Goal: Transaction & Acquisition: Book appointment/travel/reservation

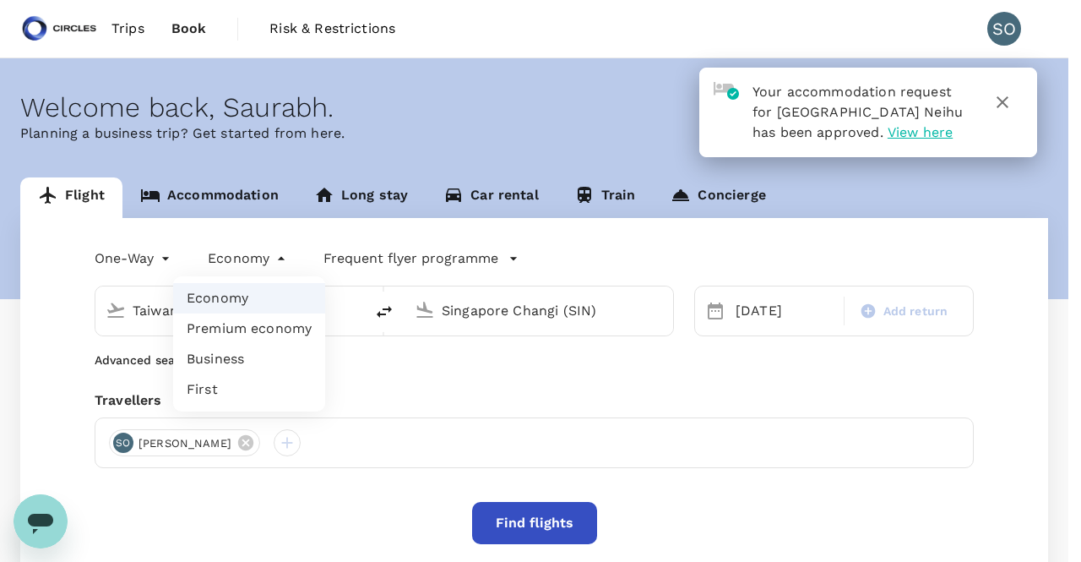
drag, startPoint x: 0, startPoint y: 0, endPoint x: 264, endPoint y: 226, distance: 346.8
click at [264, 226] on body "Your accommodation request for [GEOGRAPHIC_DATA] Neihu has been approved. View …" at bounding box center [540, 355] width 1081 height 711
click at [264, 226] on div at bounding box center [540, 281] width 1081 height 562
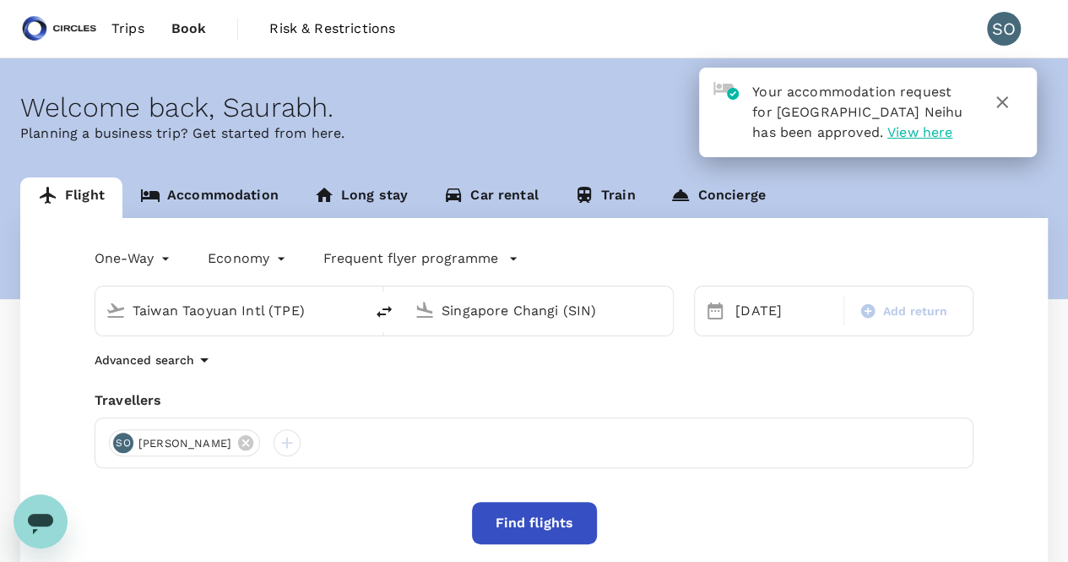
click at [163, 256] on body "Your accommodation request for [GEOGRAPHIC_DATA] Neihu has been approved. View …" at bounding box center [534, 355] width 1068 height 711
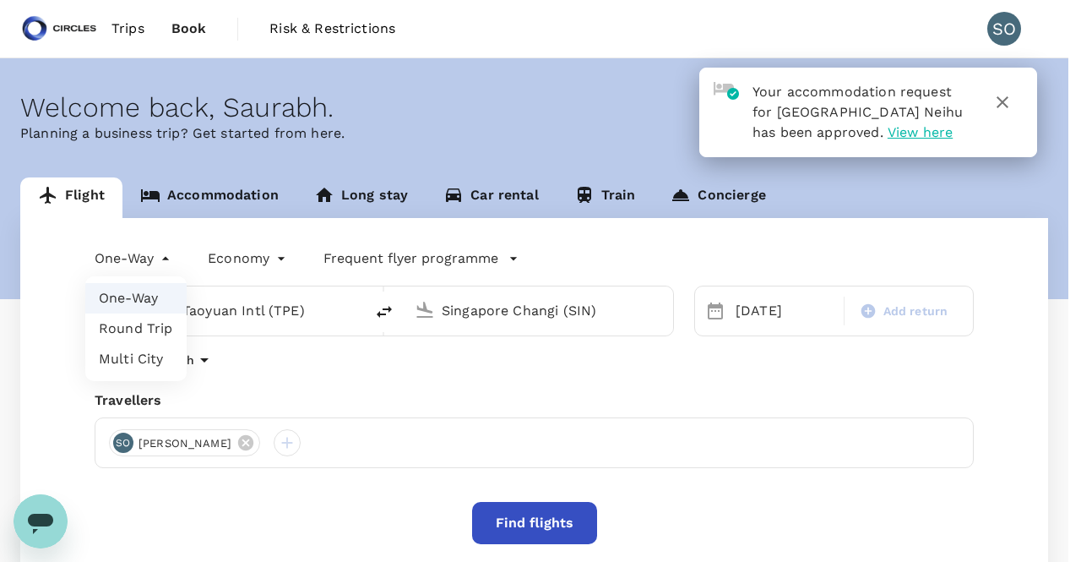
click at [149, 325] on li "Round Trip" at bounding box center [135, 328] width 101 height 30
type input "roundtrip"
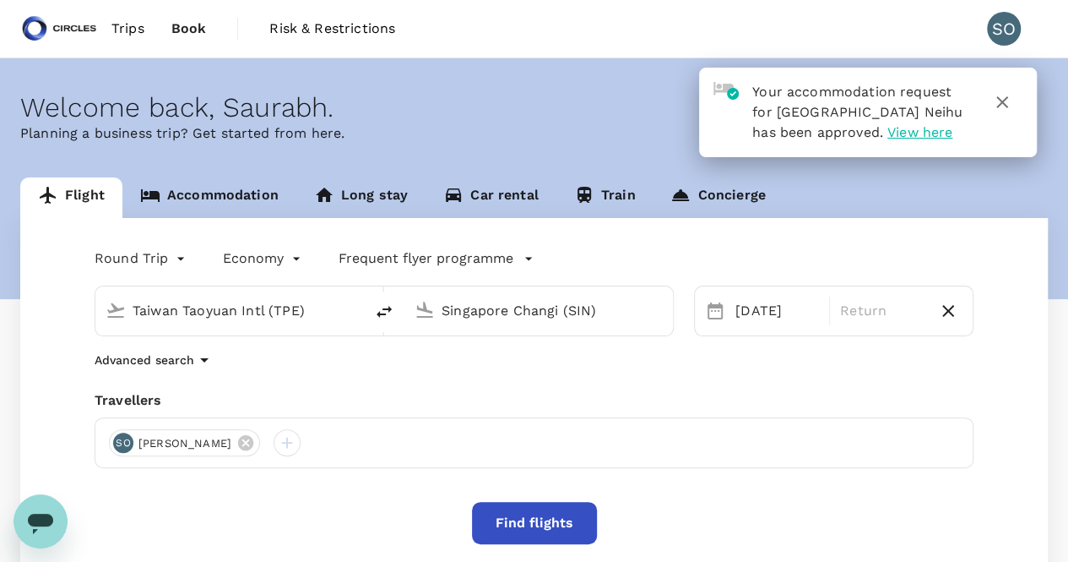
click at [379, 308] on icon "delete" at bounding box center [384, 312] width 20 height 20
type input "Singapore Changi (SIN)"
click at [466, 313] on input "Taiwan Taoyuan Intl (TPE)" at bounding box center [540, 310] width 196 height 26
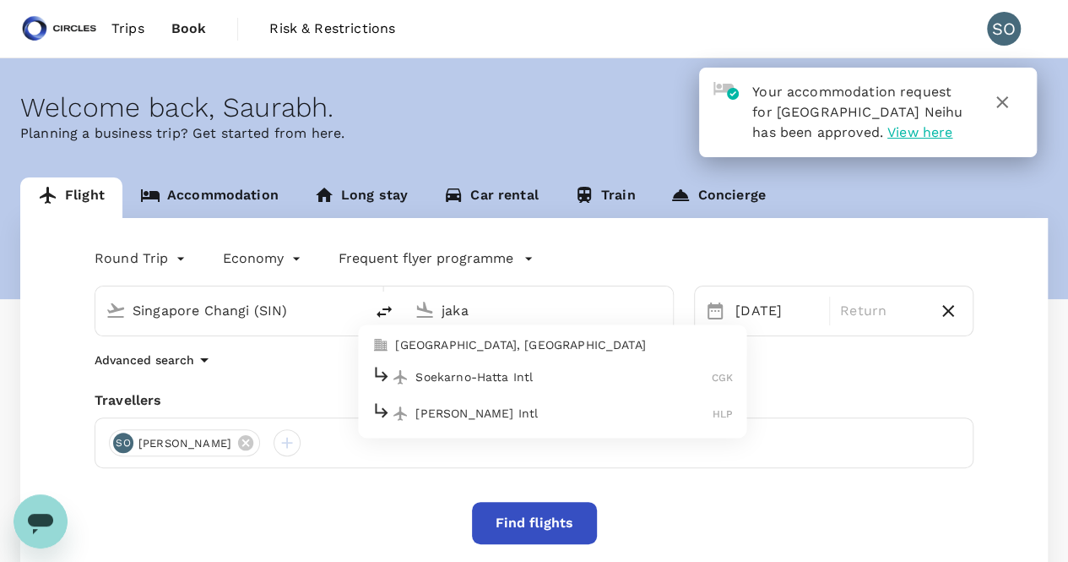
click at [475, 382] on p "Soekarno-Hatta Intl" at bounding box center [564, 376] width 296 height 17
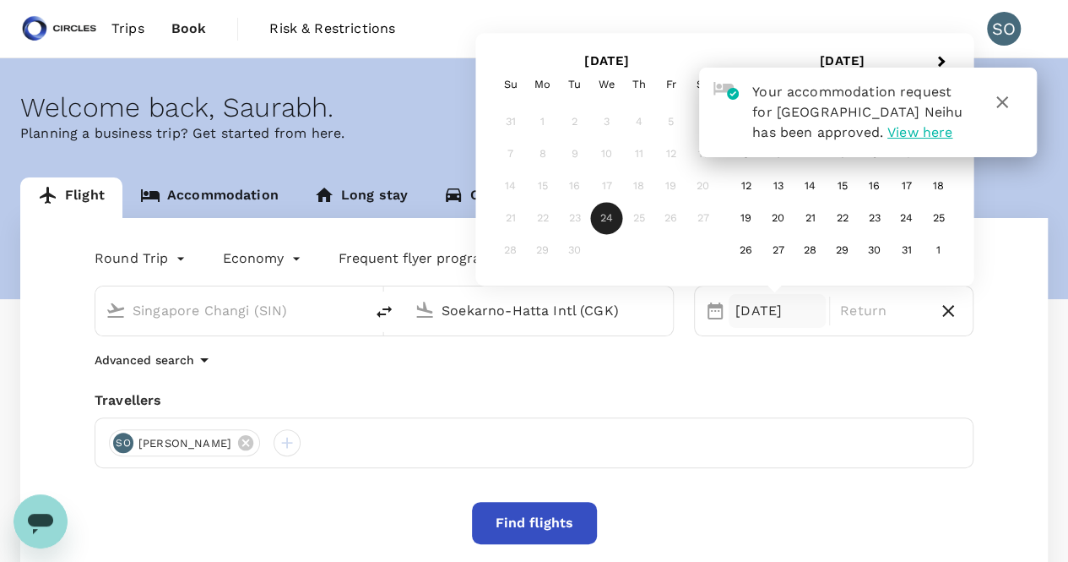
type input "Soekarno-Hatta Intl (CGK)"
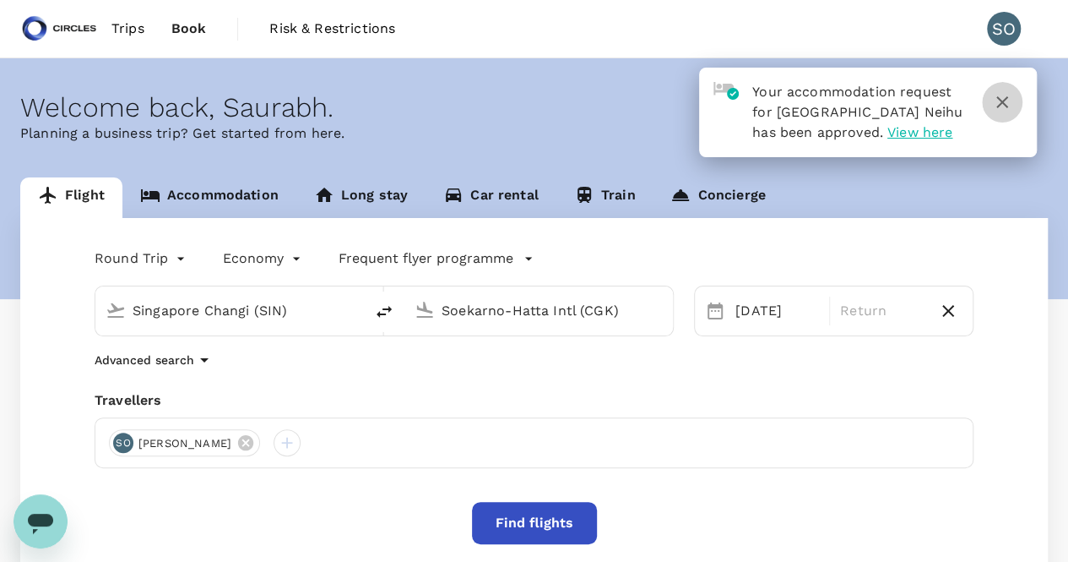
click at [1000, 104] on icon "button" at bounding box center [1003, 102] width 12 height 12
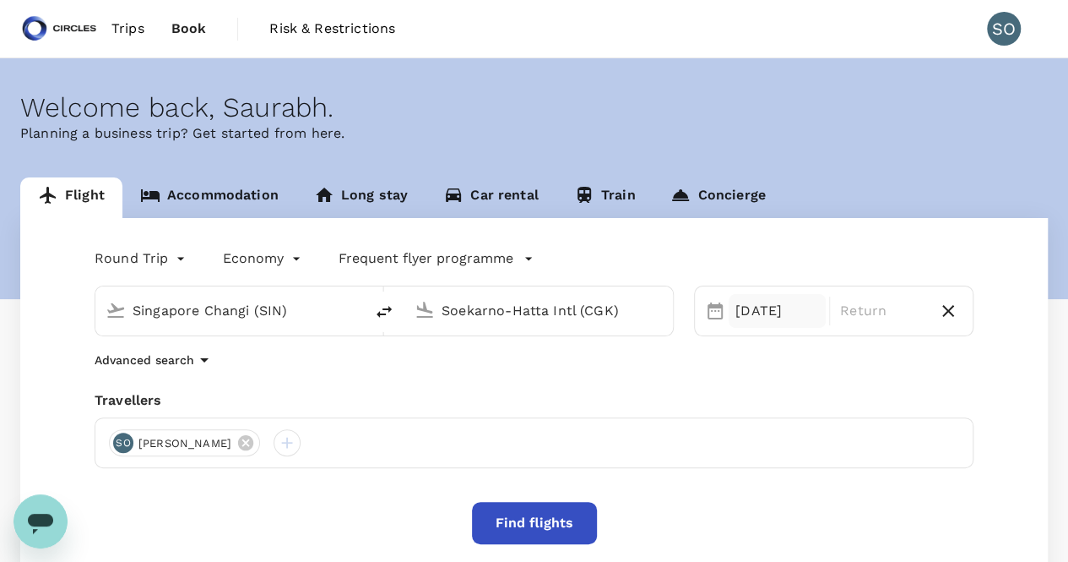
click at [777, 307] on div "[DATE]" at bounding box center [777, 311] width 97 height 34
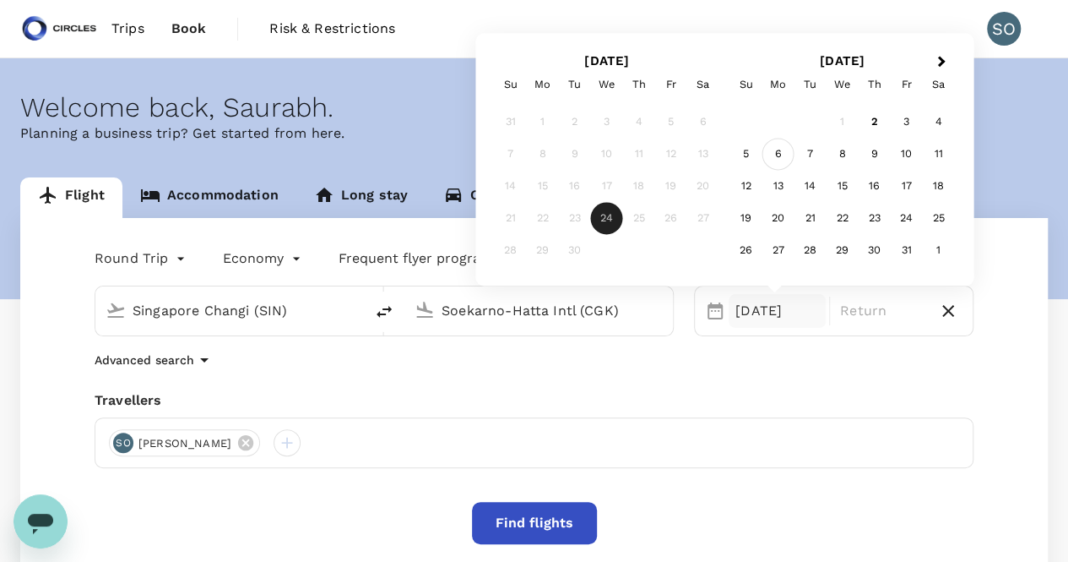
click at [771, 155] on div "6" at bounding box center [779, 155] width 32 height 32
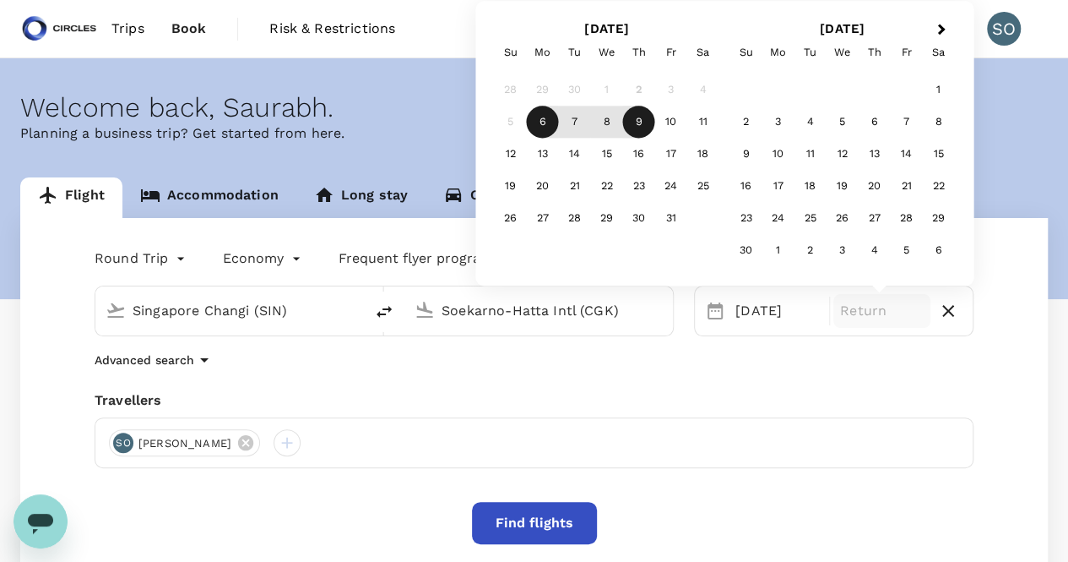
click at [634, 122] on div "9" at bounding box center [639, 122] width 32 height 32
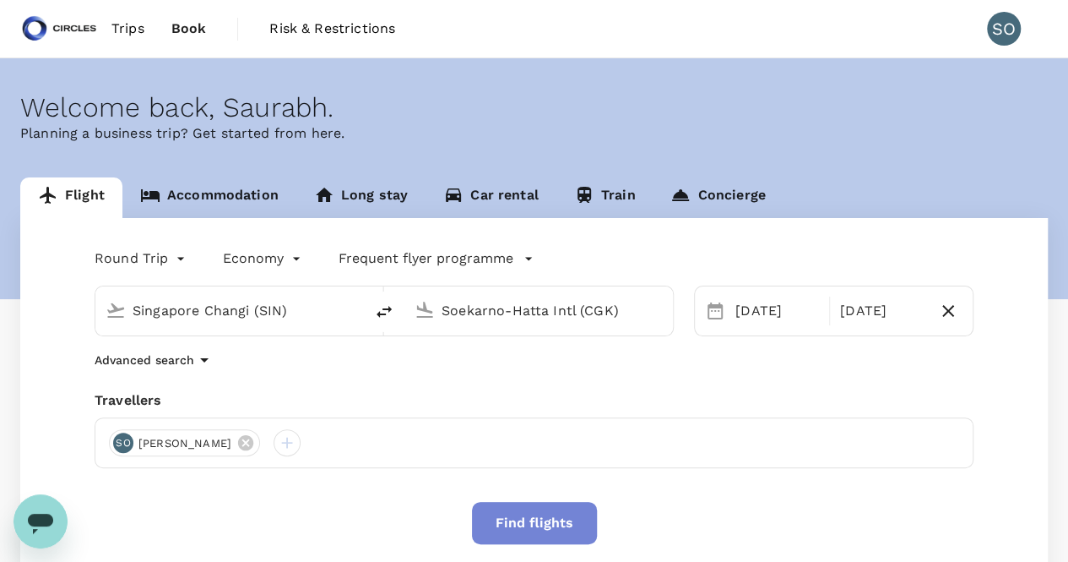
click at [537, 524] on button "Find flights" at bounding box center [534, 523] width 125 height 42
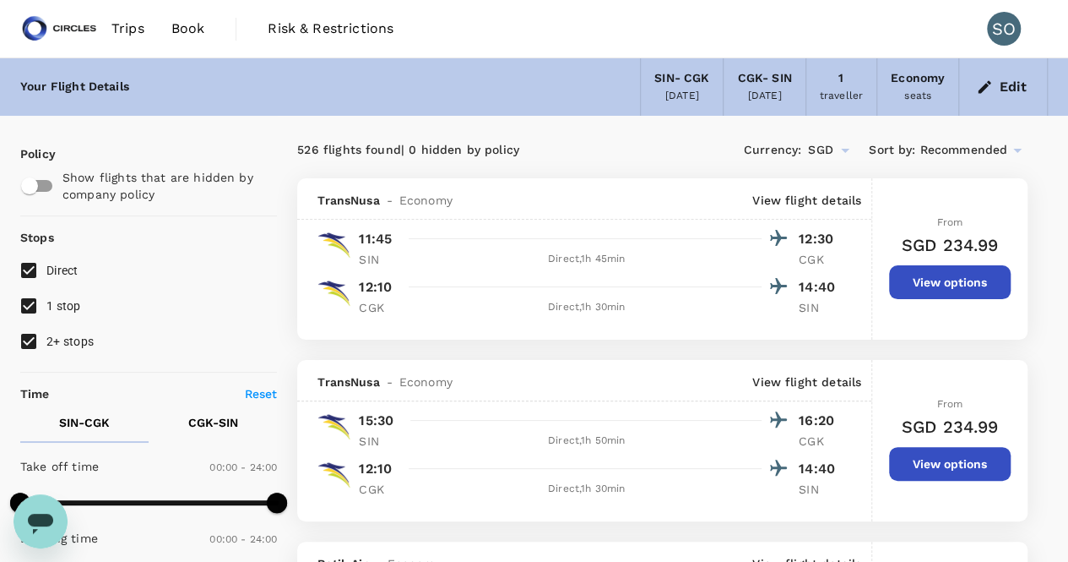
type input "1320"
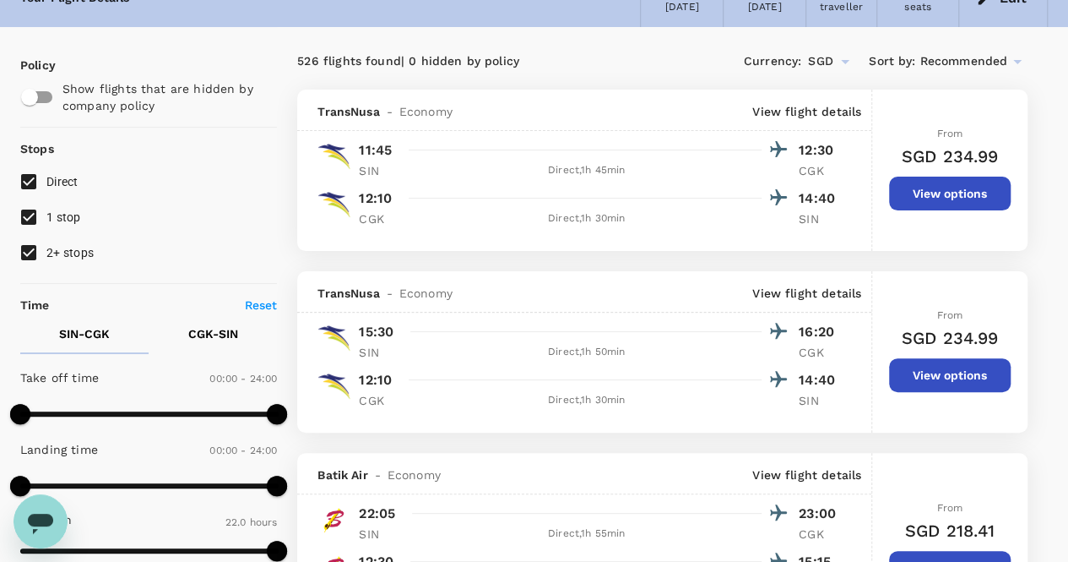
scroll to position [88, 0]
click at [927, 62] on span "Recommended" at bounding box center [964, 62] width 88 height 19
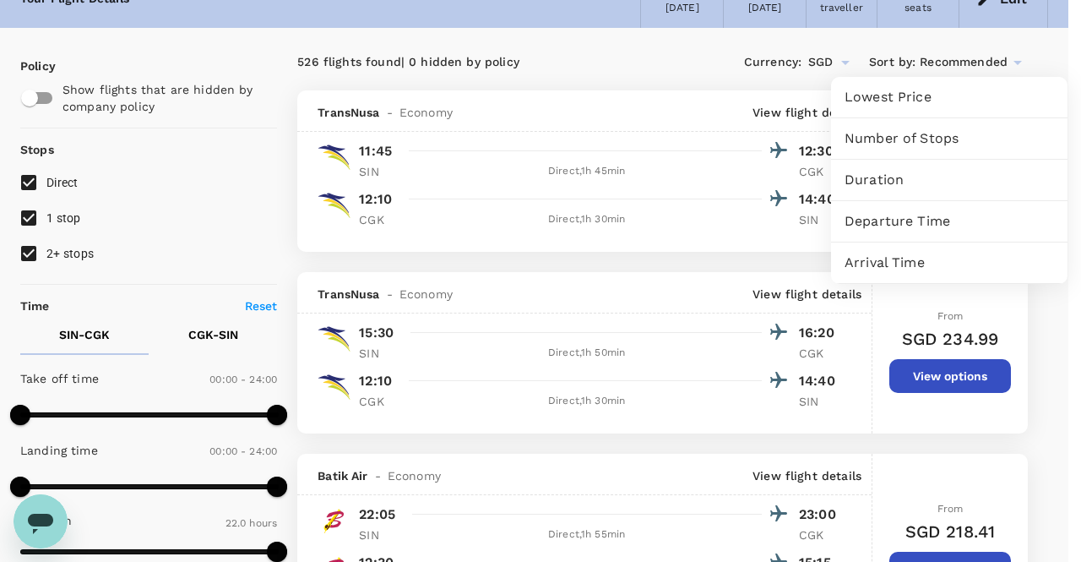
click at [880, 208] on div "Departure Time" at bounding box center [949, 221] width 236 height 41
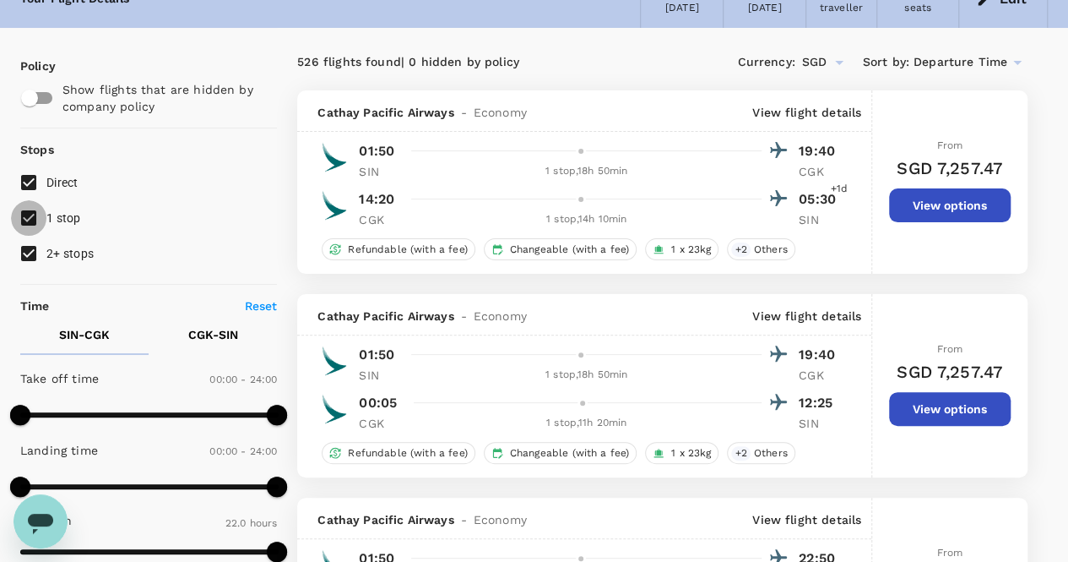
click at [35, 220] on input "1 stop" at bounding box center [28, 217] width 35 height 35
checkbox input "false"
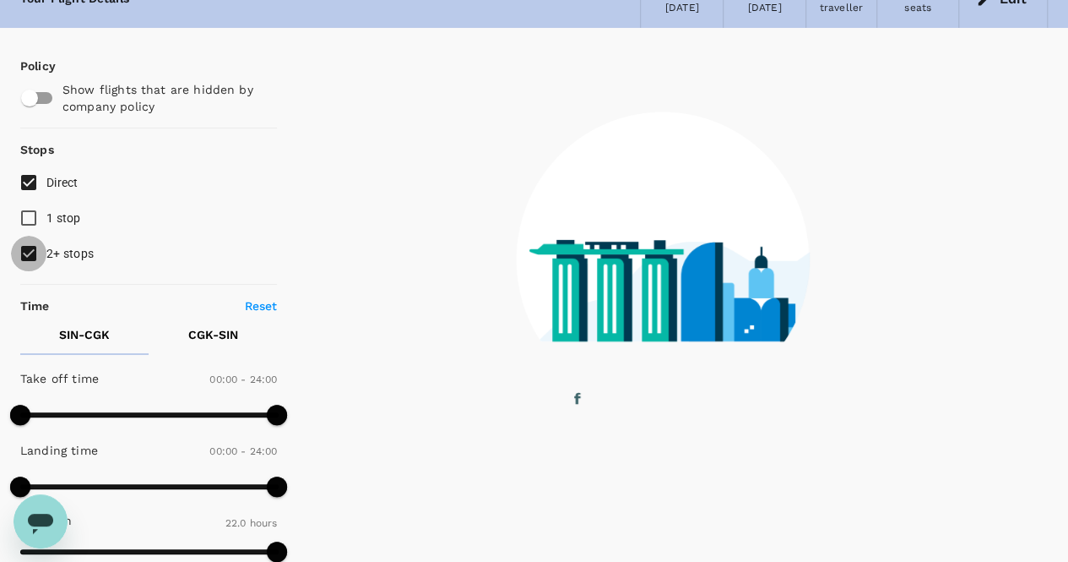
click at [27, 249] on input "2+ stops" at bounding box center [28, 253] width 35 height 35
checkbox input "false"
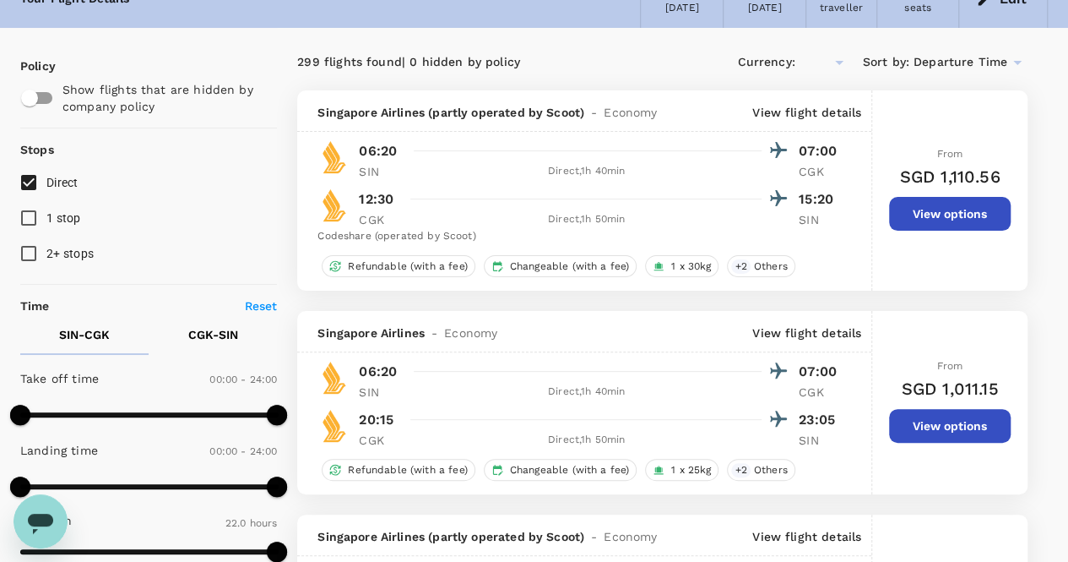
type input "SGD"
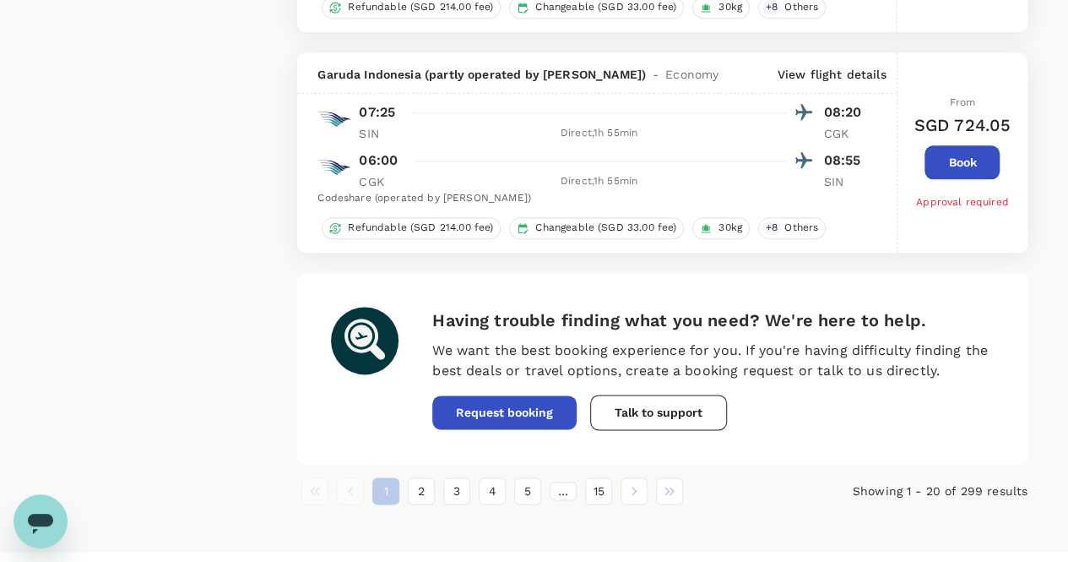
scroll to position [4117, 0]
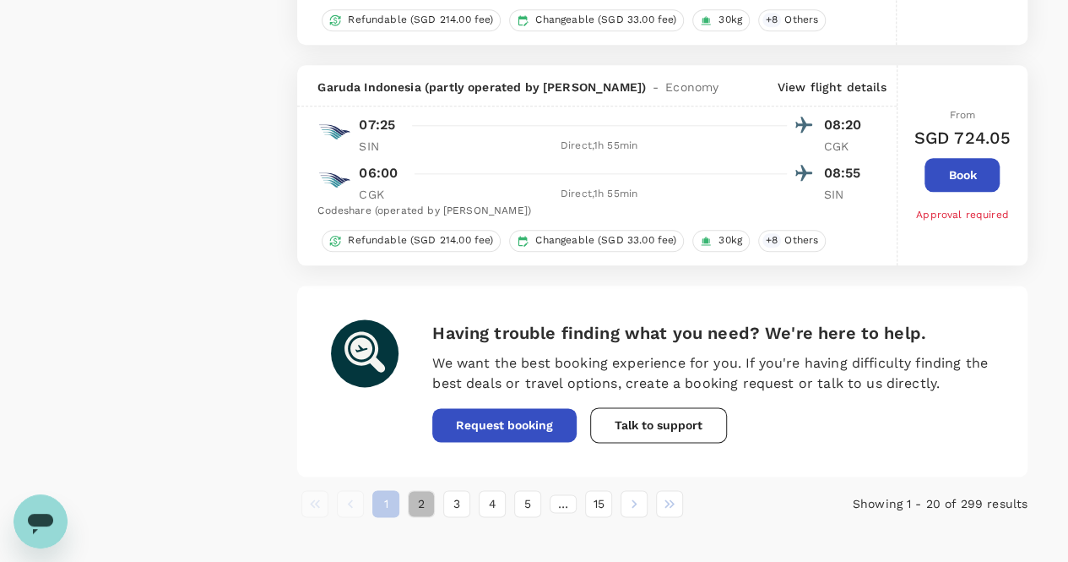
click at [416, 495] on button "2" at bounding box center [421, 503] width 27 height 27
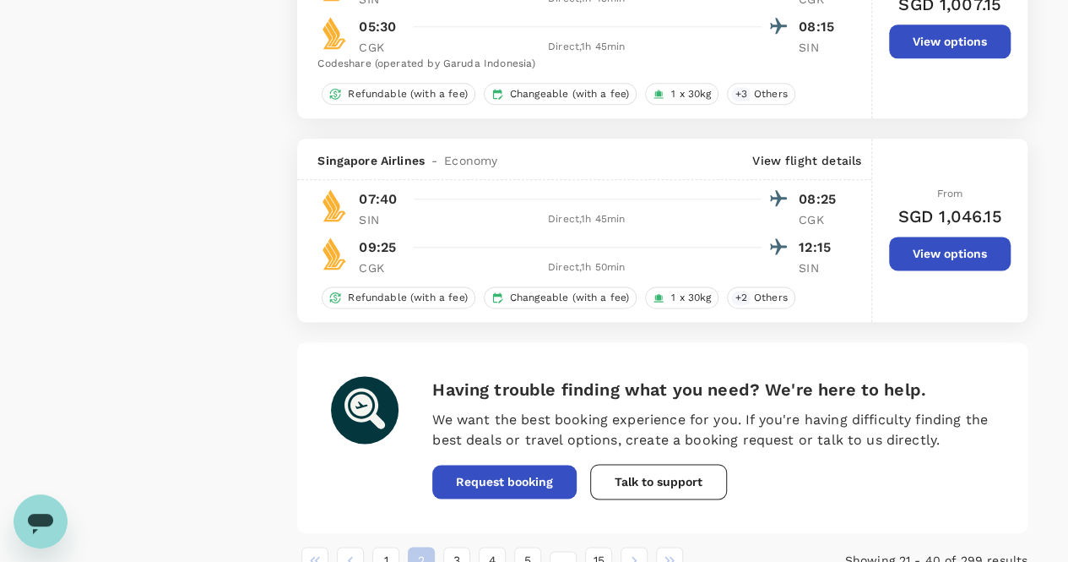
scroll to position [4274, 0]
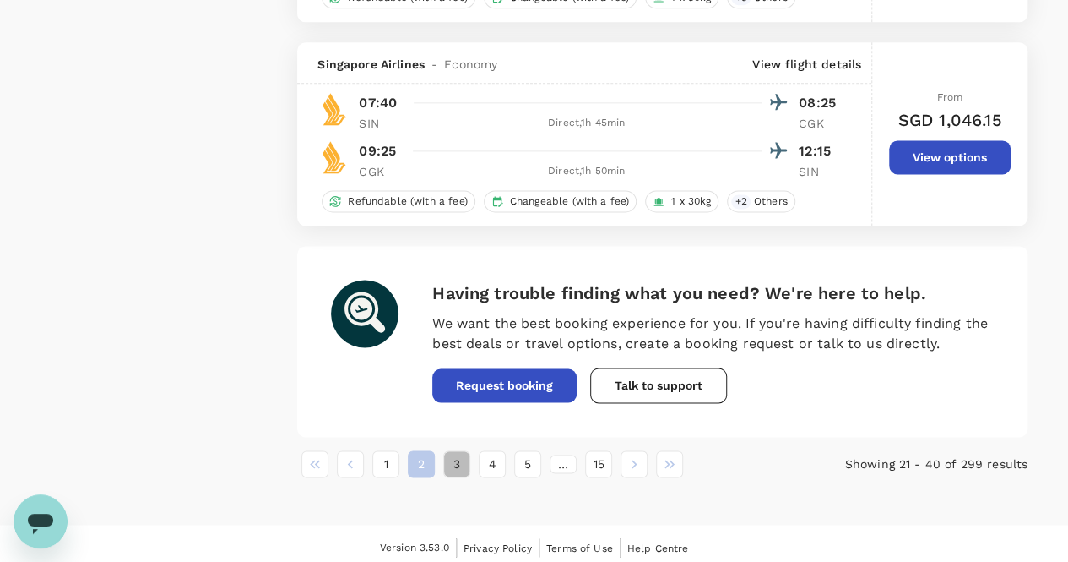
click at [458, 452] on button "3" at bounding box center [456, 463] width 27 height 27
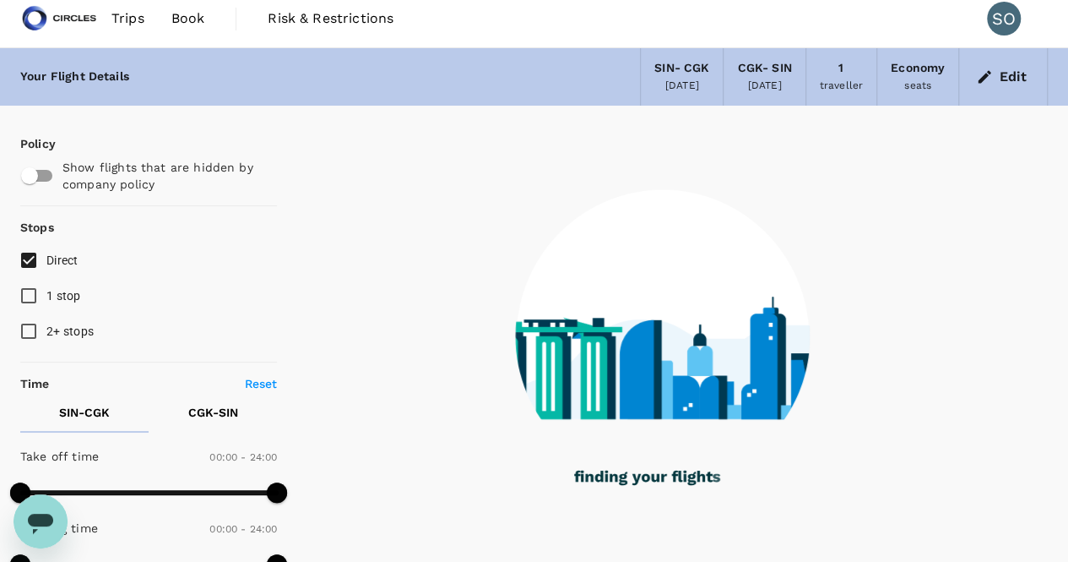
scroll to position [0, 0]
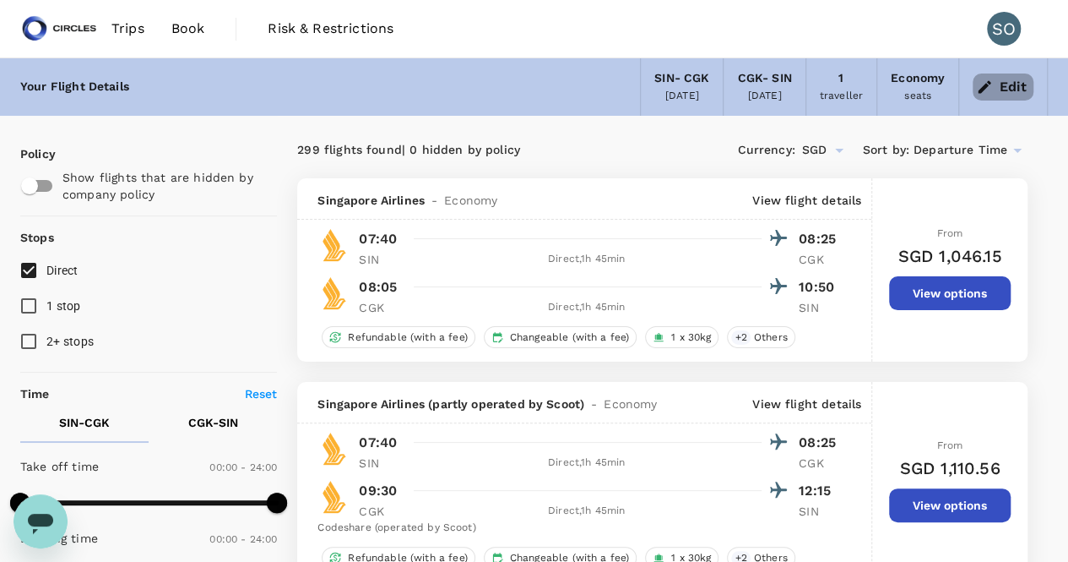
click at [984, 90] on icon "button" at bounding box center [985, 86] width 13 height 13
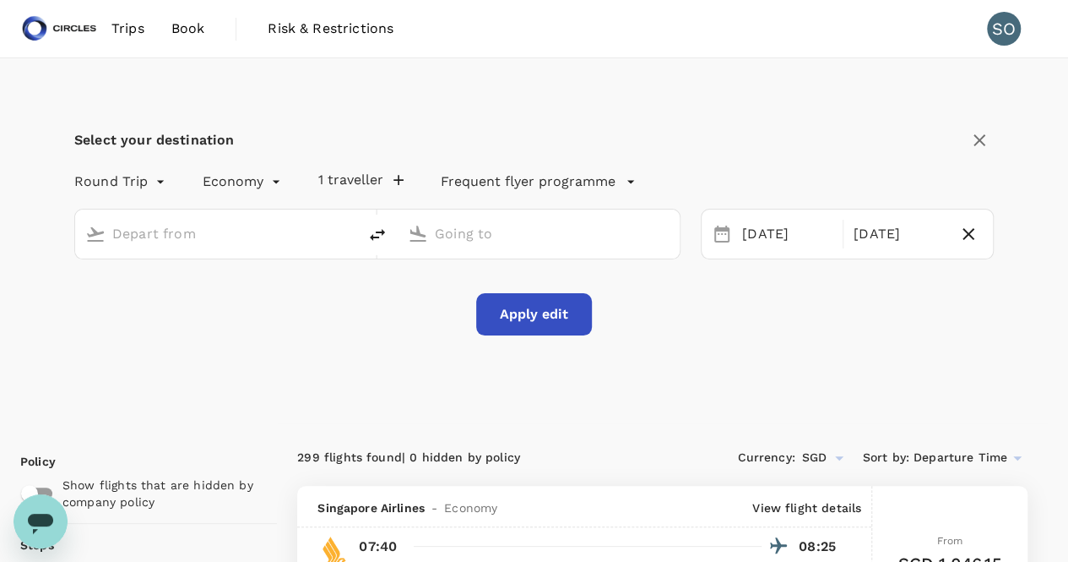
type input "Singapore Changi (SIN)"
type input "Soekarno-Hatta Intl (CGK)"
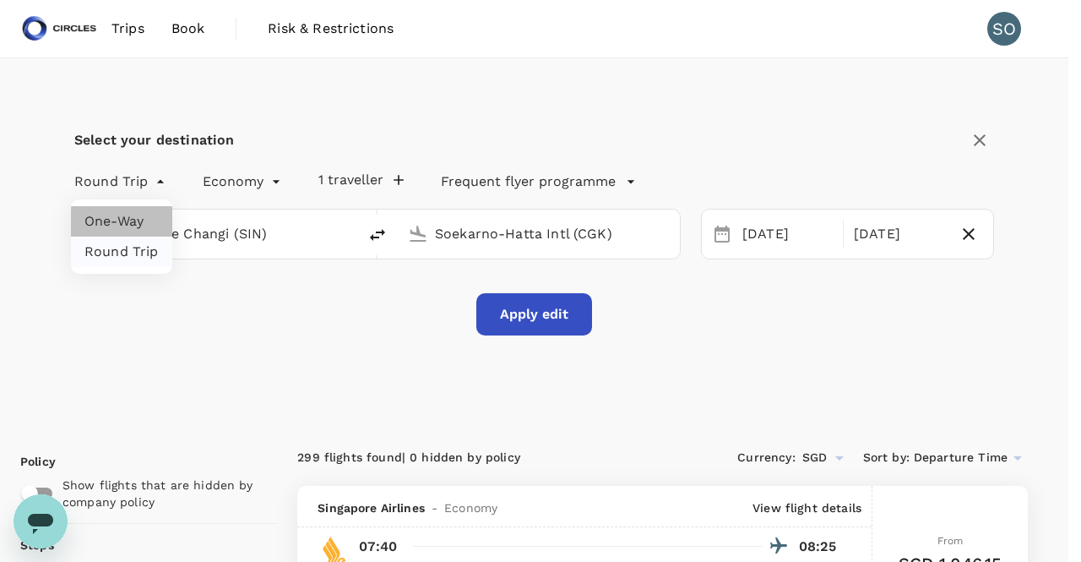
click at [130, 217] on li "One-Way" at bounding box center [121, 221] width 101 height 30
type input "oneway"
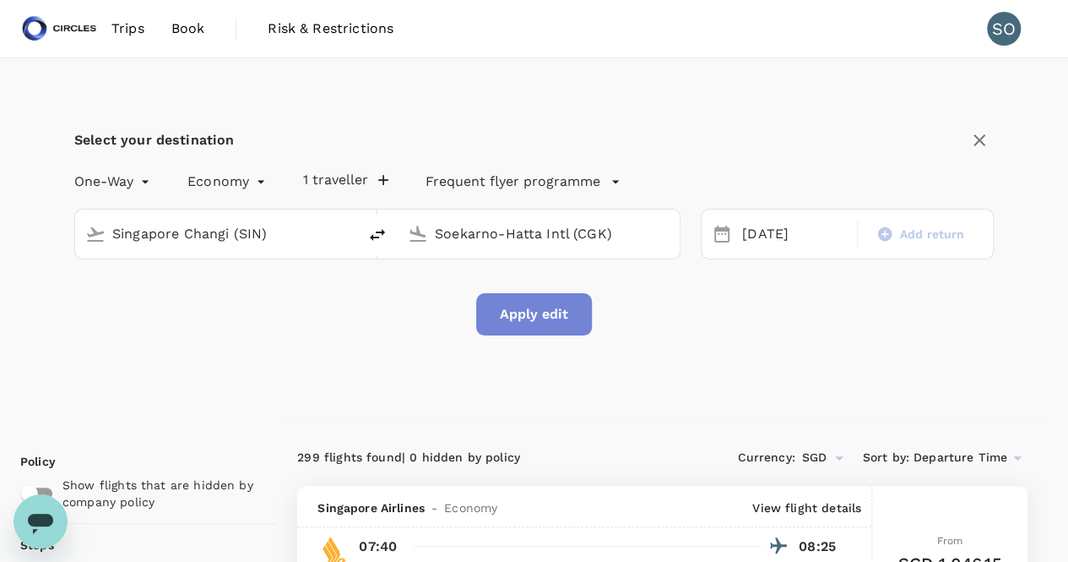
click at [508, 310] on button "Apply edit" at bounding box center [534, 314] width 116 height 42
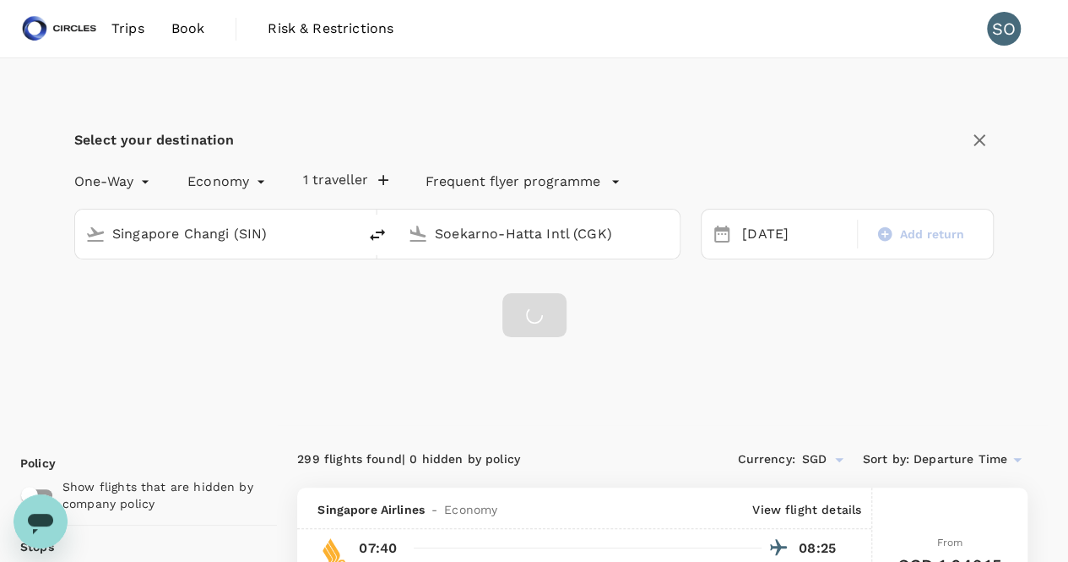
checkbox input "false"
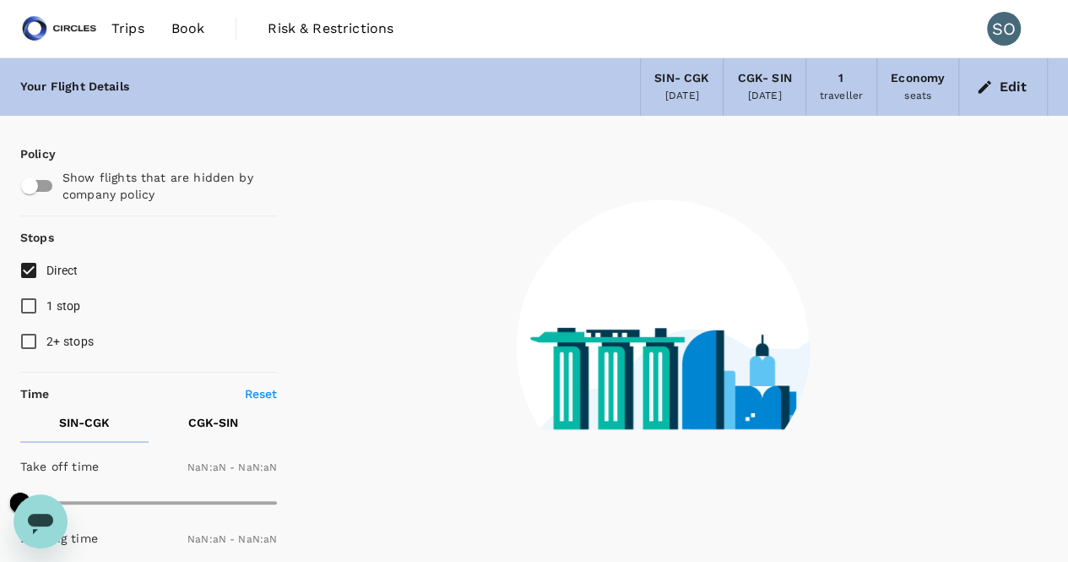
type input "1440"
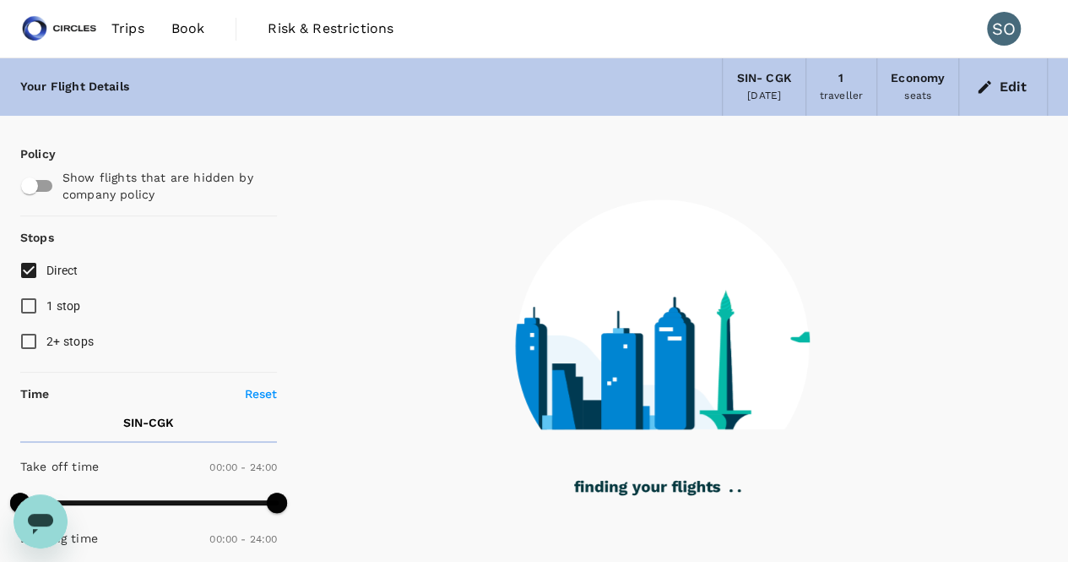
type input "1100"
checkbox input "true"
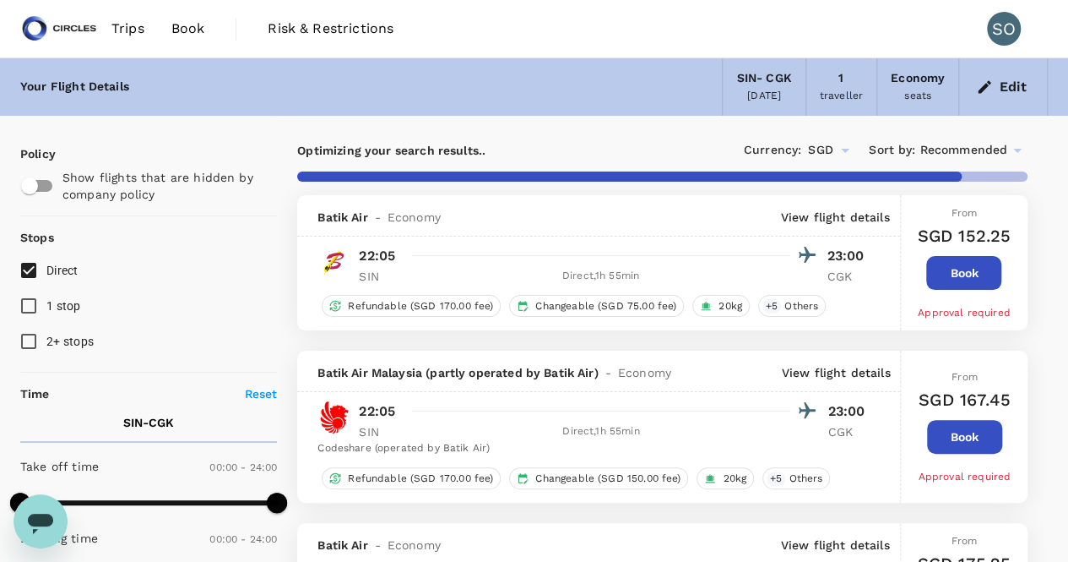
click at [932, 159] on span "Recommended" at bounding box center [964, 150] width 88 height 19
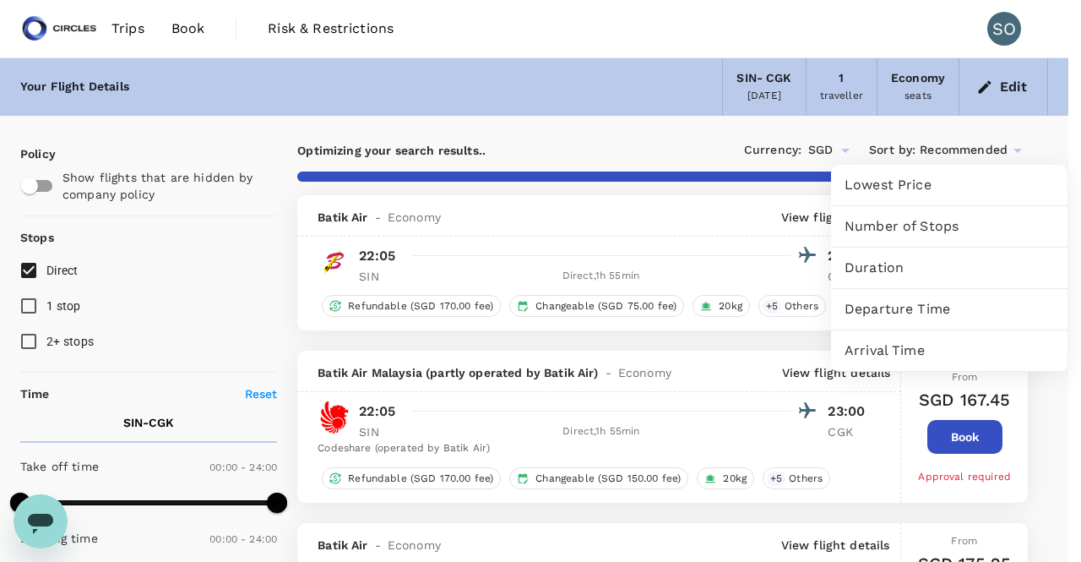
click at [870, 311] on span "Departure Time" at bounding box center [949, 309] width 209 height 20
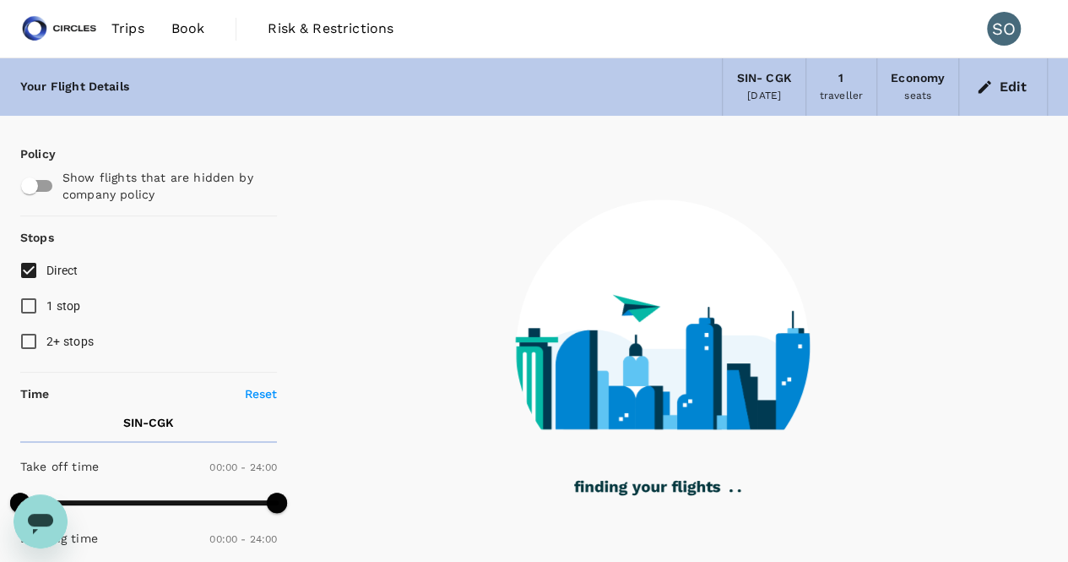
type input "1320"
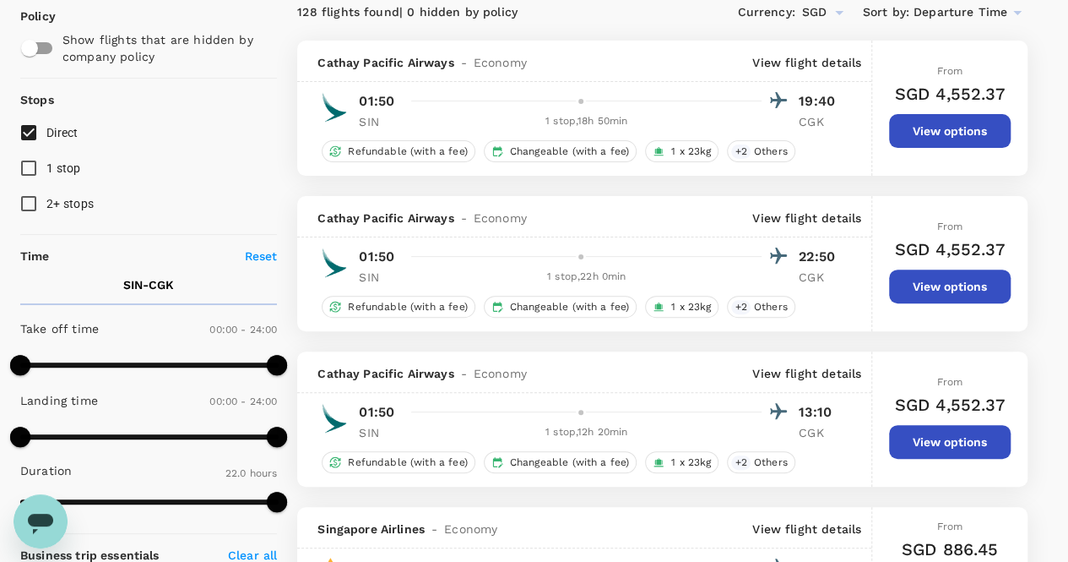
scroll to position [136, 0]
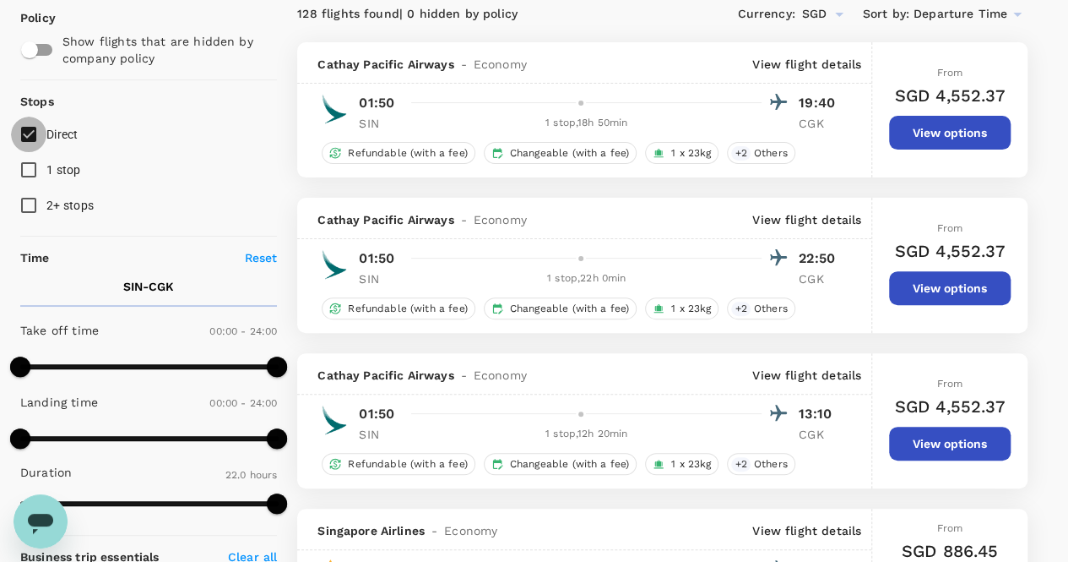
click at [34, 133] on input "Direct" at bounding box center [28, 134] width 35 height 35
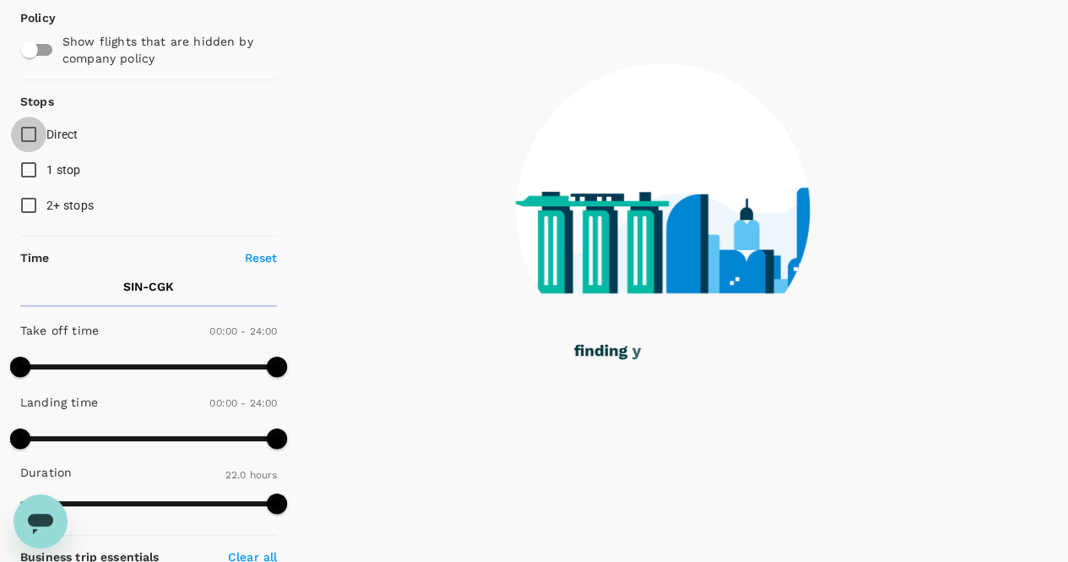
click at [34, 133] on input "Direct" at bounding box center [28, 134] width 35 height 35
checkbox input "true"
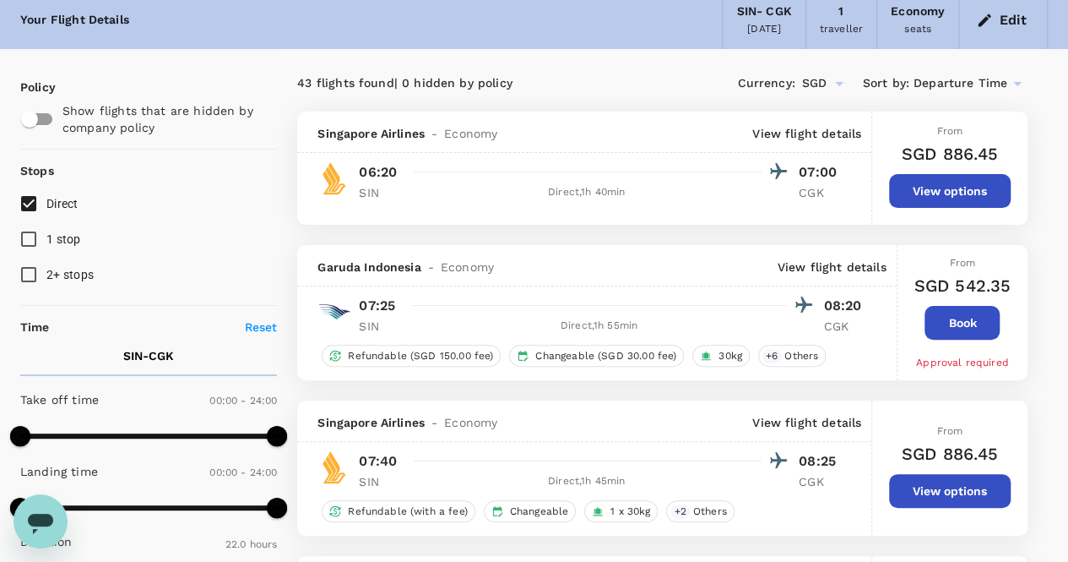
scroll to position [0, 0]
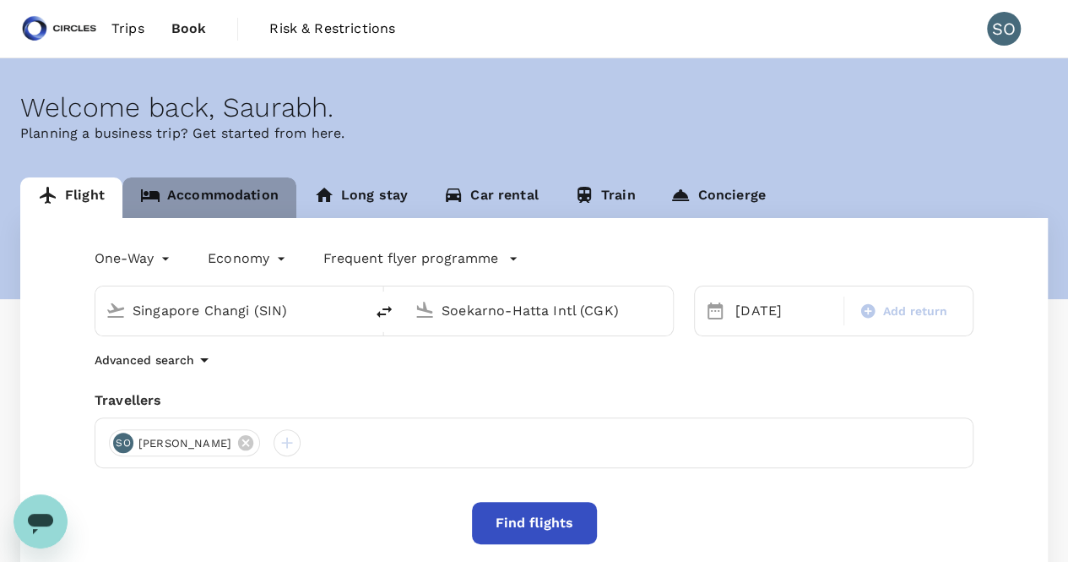
click at [285, 200] on link "Accommodation" at bounding box center [209, 197] width 174 height 41
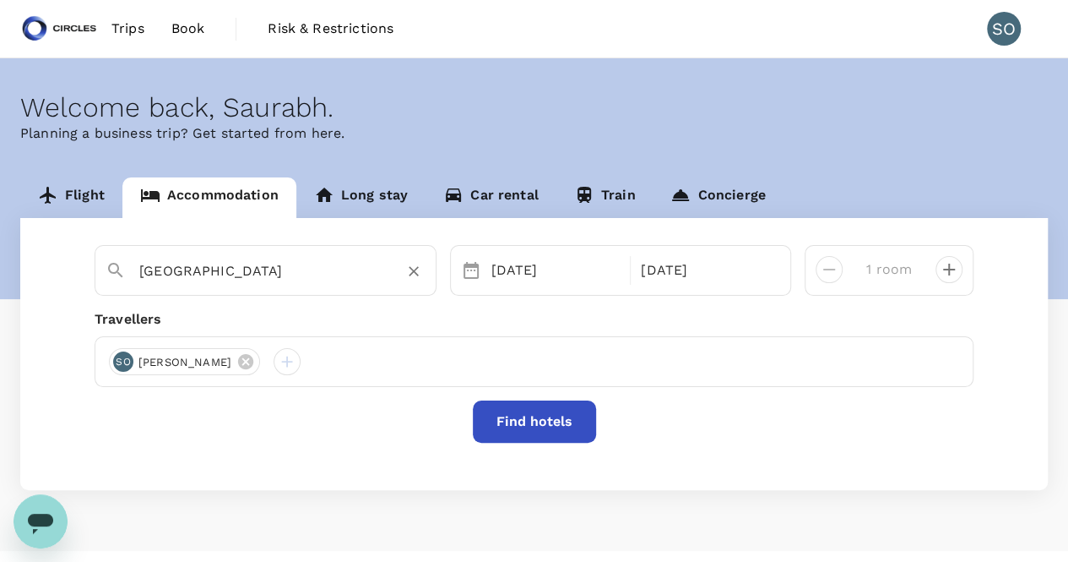
click at [266, 264] on input "Neihu District" at bounding box center [258, 271] width 239 height 26
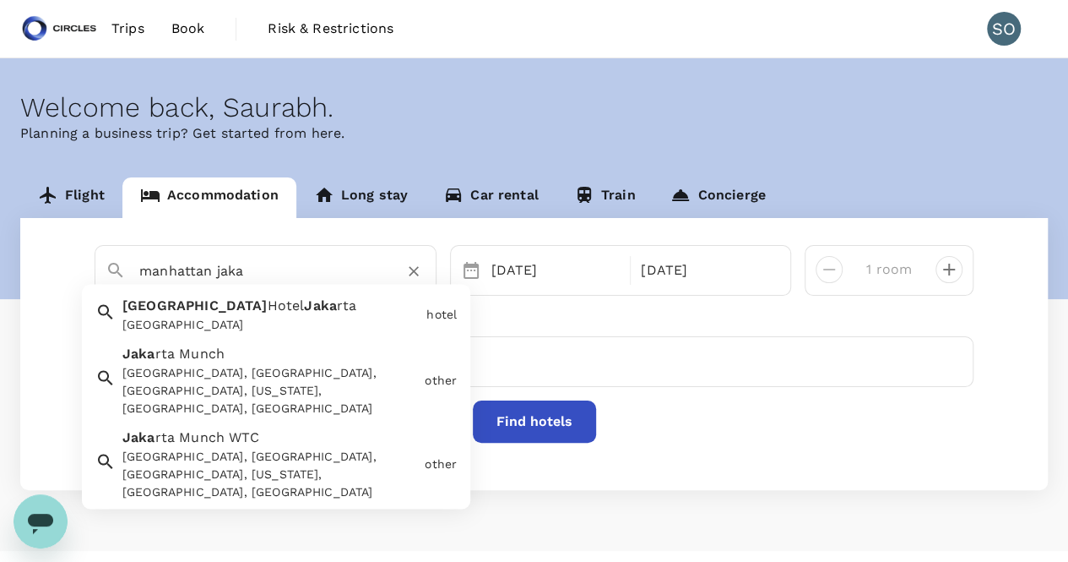
click at [267, 320] on div "Manhattan Hotel Jakarta" at bounding box center [270, 326] width 297 height 18
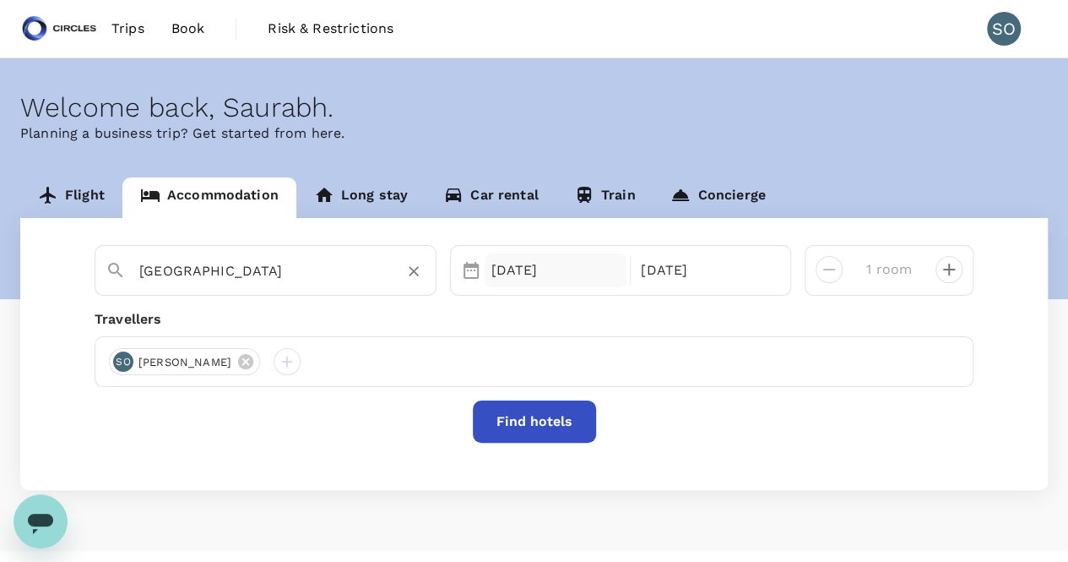
type input "Manhattan Hotel Jakarta"
click at [515, 268] on div "21 Sep" at bounding box center [556, 270] width 143 height 34
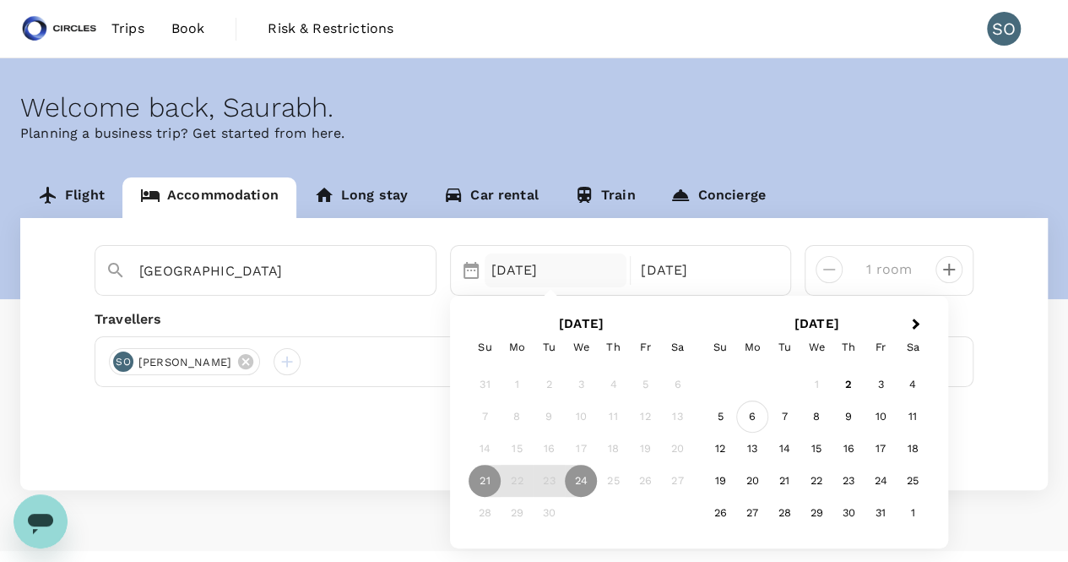
click at [755, 415] on div "6" at bounding box center [752, 417] width 32 height 32
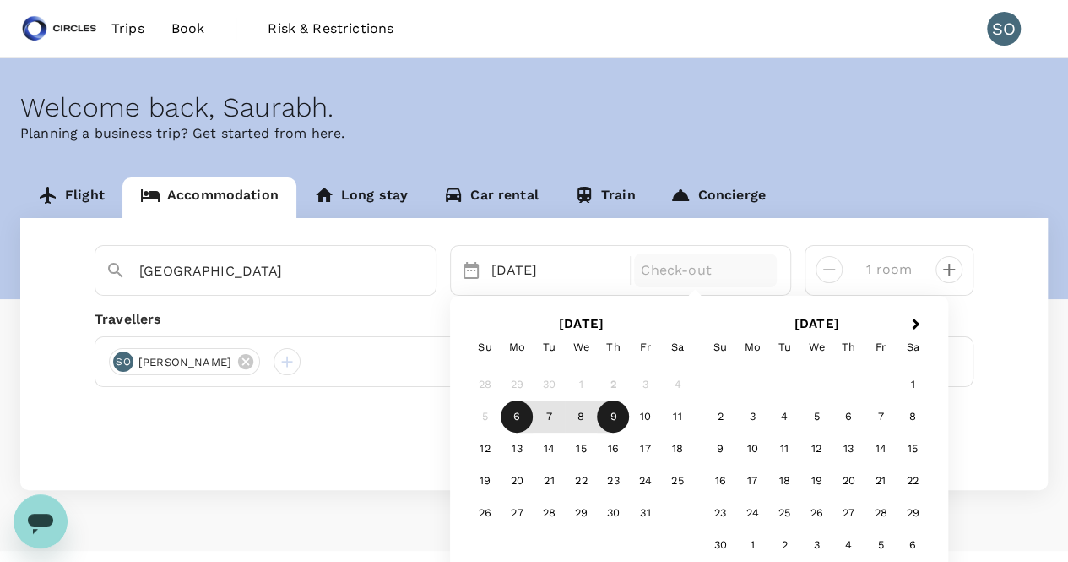
click at [607, 418] on div "9" at bounding box center [613, 417] width 32 height 32
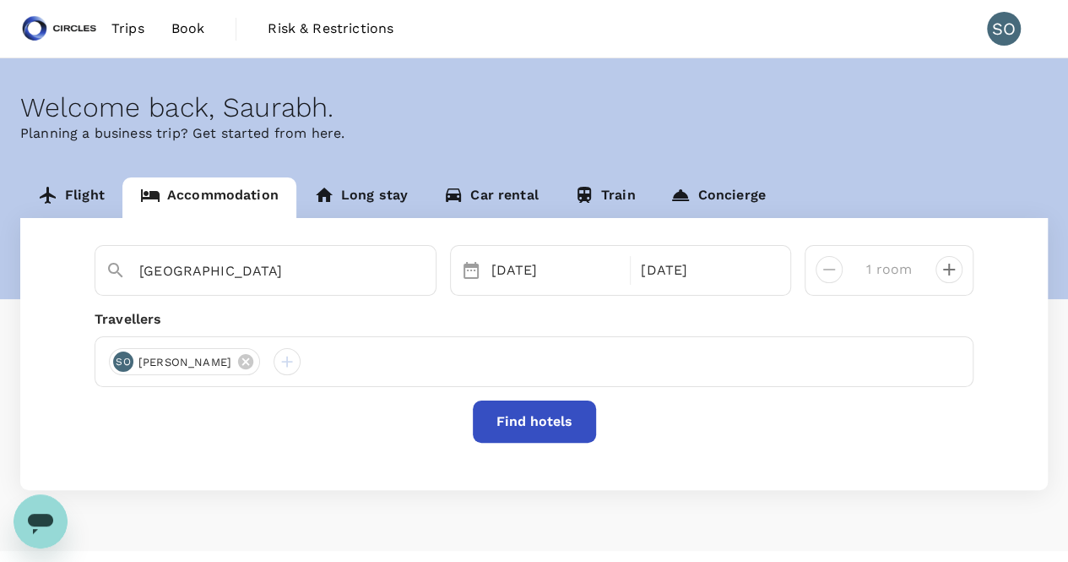
click at [542, 418] on button "Find hotels" at bounding box center [534, 421] width 123 height 42
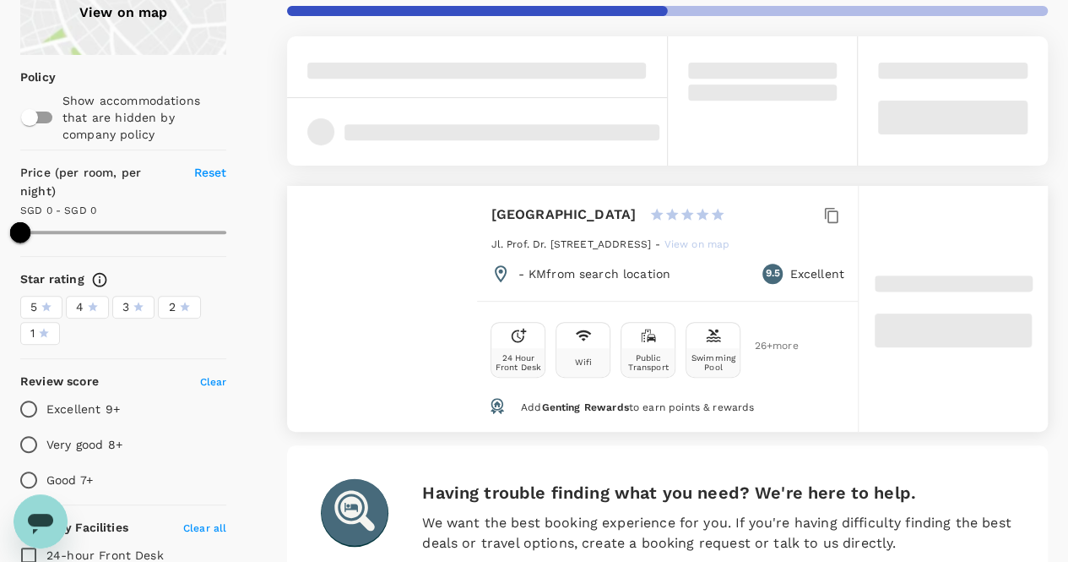
scroll to position [173, 0]
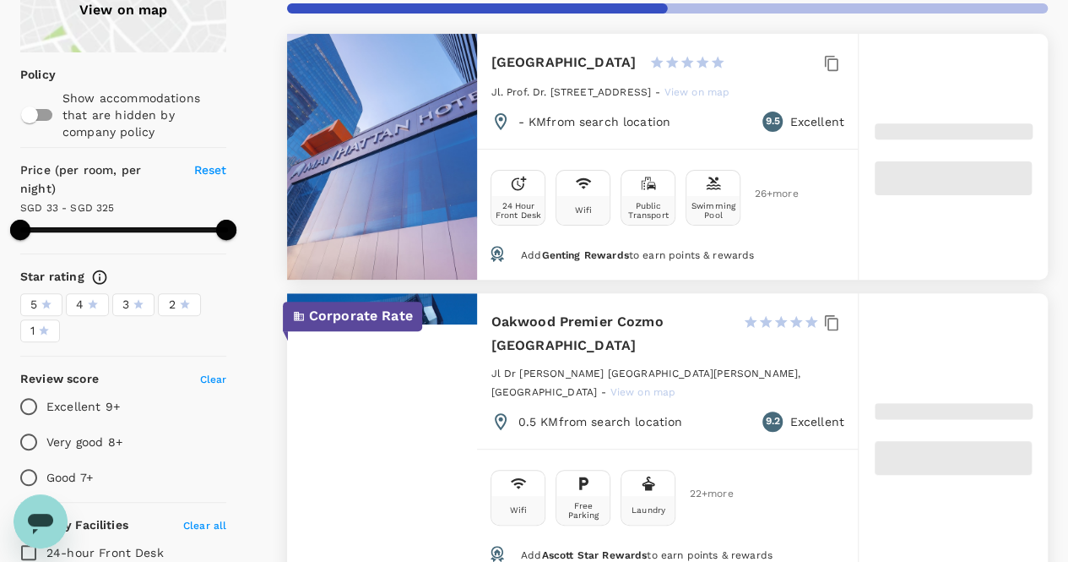
type input "324.53"
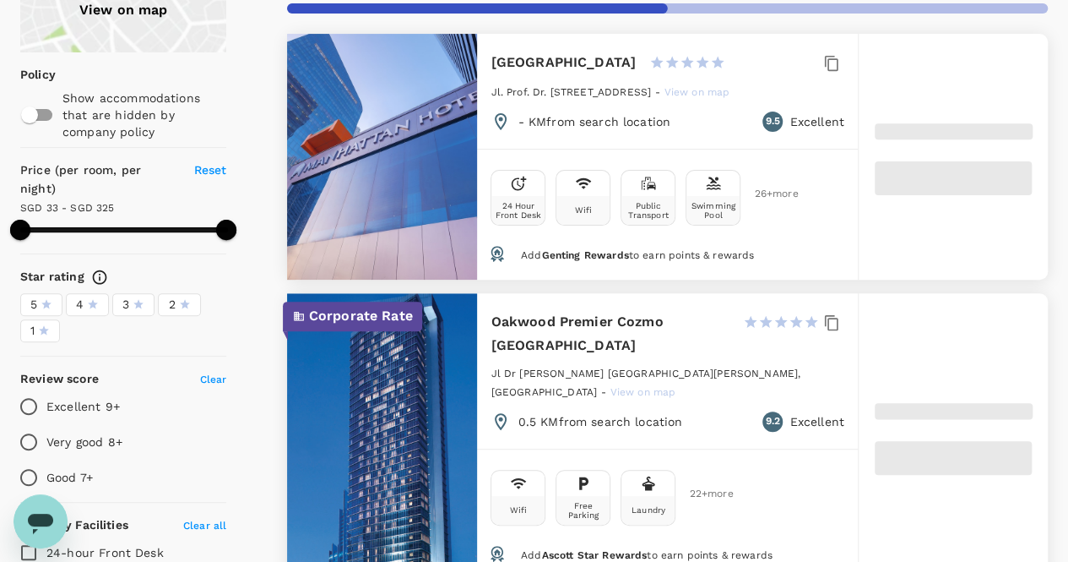
type input "33.02"
type input "324.02"
type input "25.02"
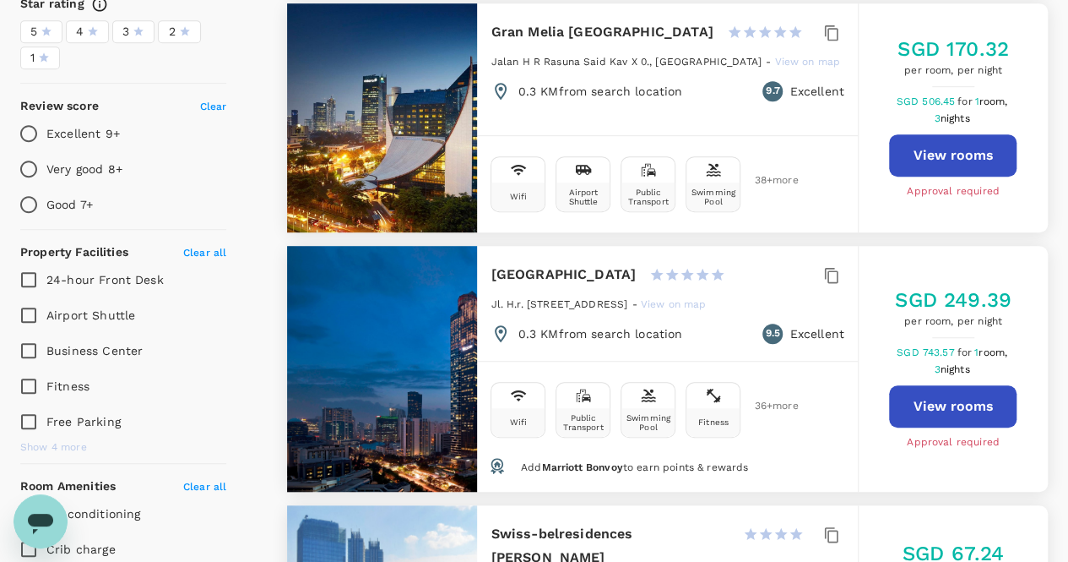
type input "324.02"
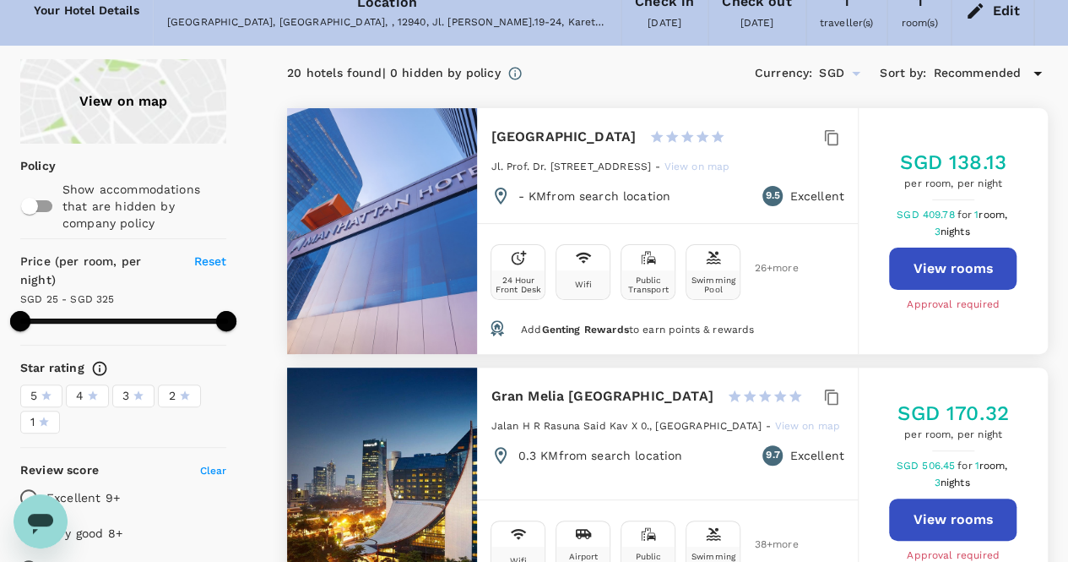
scroll to position [84, 0]
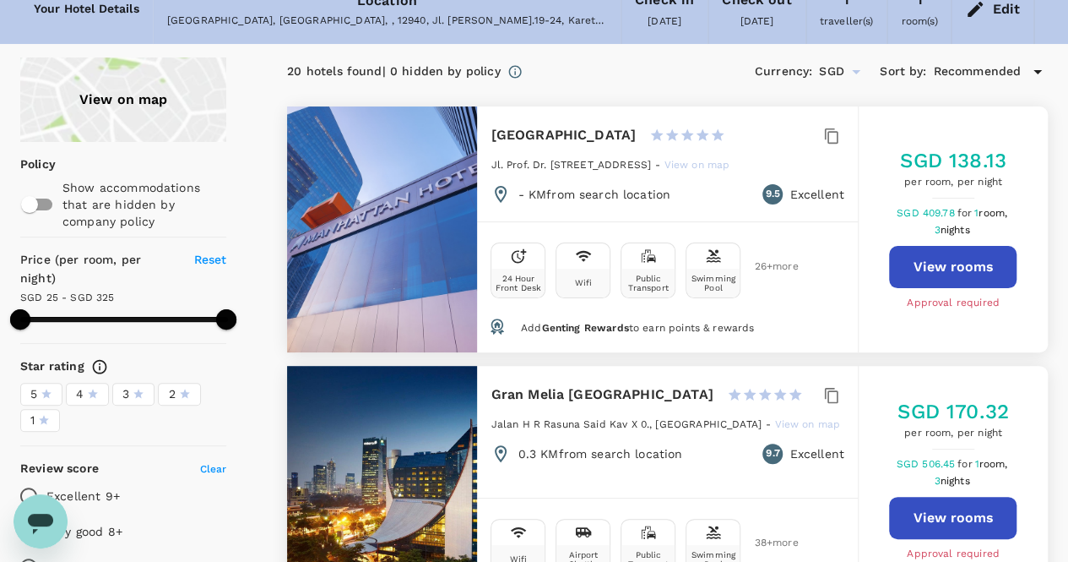
click at [699, 322] on span "Add Genting Rewards to earn points & rewards" at bounding box center [637, 328] width 233 height 12
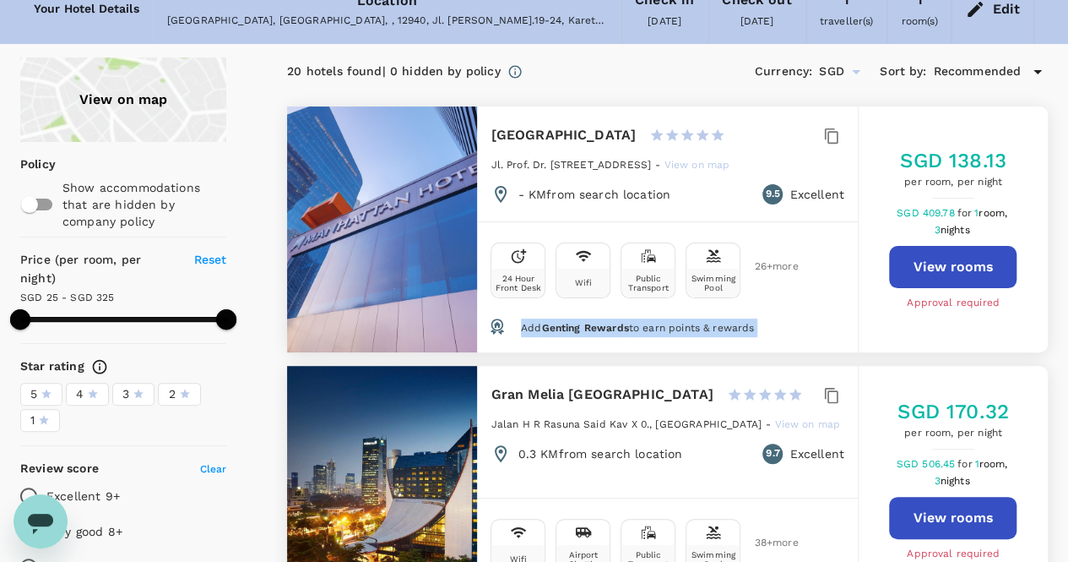
click at [699, 322] on span "Add Genting Rewards to earn points & rewards" at bounding box center [637, 328] width 233 height 12
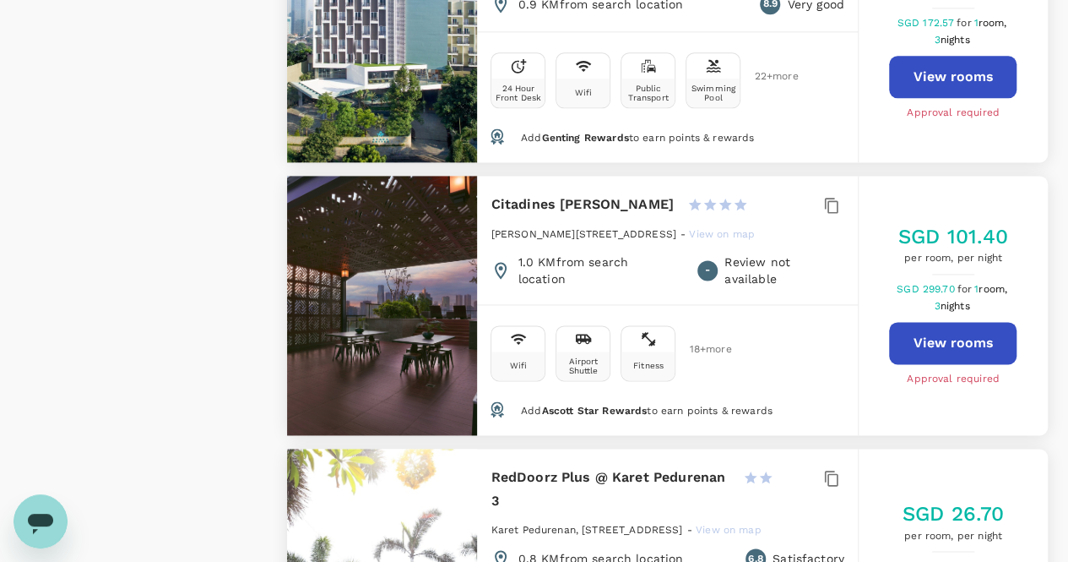
scroll to position [4285, 0]
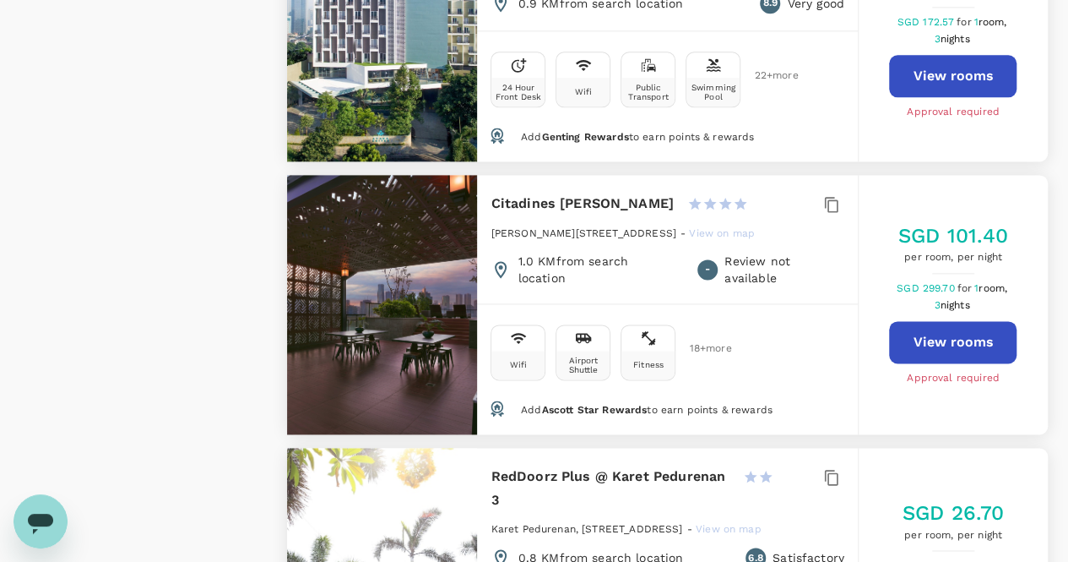
click at [755, 404] on span "Add Ascott Star Rewards to earn points & rewards" at bounding box center [647, 410] width 252 height 12
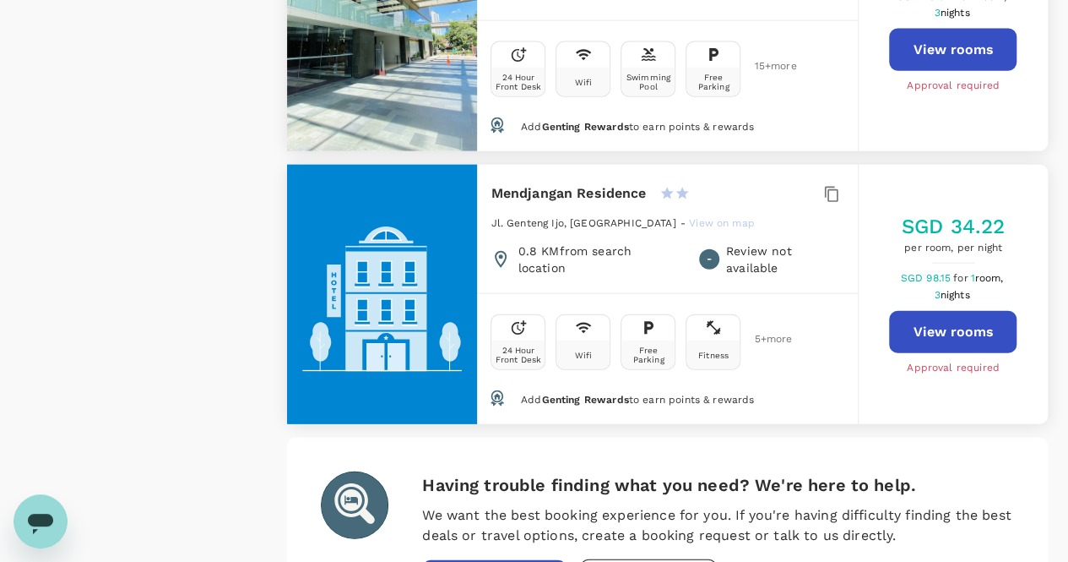
scroll to position [5142, 0]
